Goal: Task Accomplishment & Management: Manage account settings

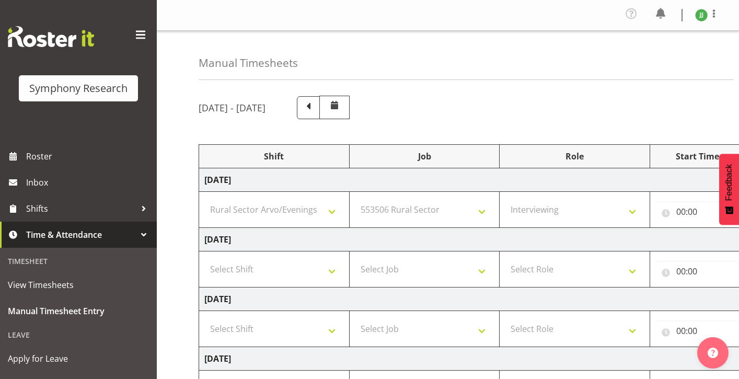
select select "81298"
select select "10587"
select select "47"
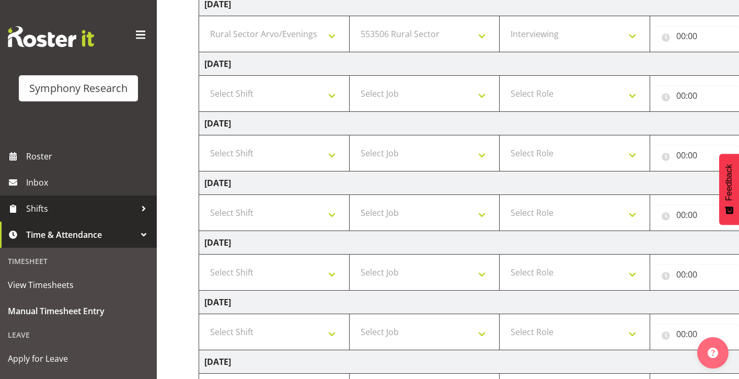
click at [41, 204] on span "Shifts" at bounding box center [81, 209] width 110 height 16
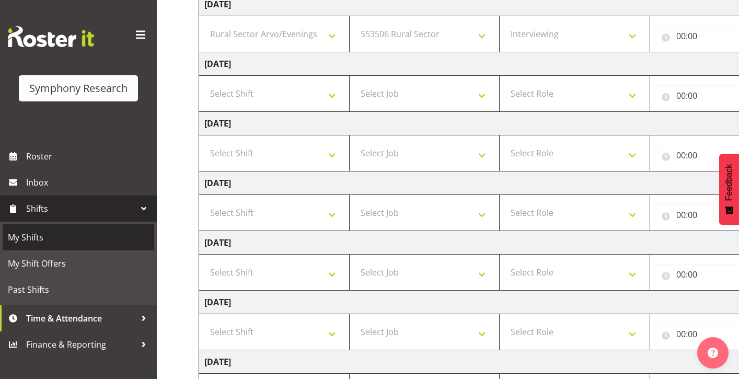
click at [43, 232] on span "My Shifts" at bounding box center [78, 237] width 141 height 16
